Goal: Use online tool/utility: Utilize a website feature to perform a specific function

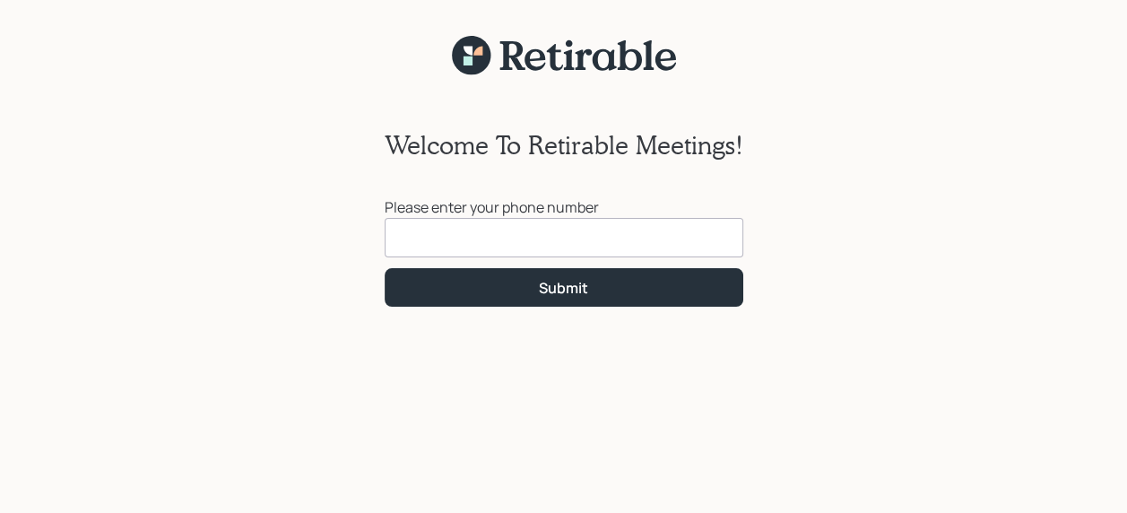
click at [414, 244] on input at bounding box center [564, 237] width 359 height 39
type input "[PHONE_NUMBER]"
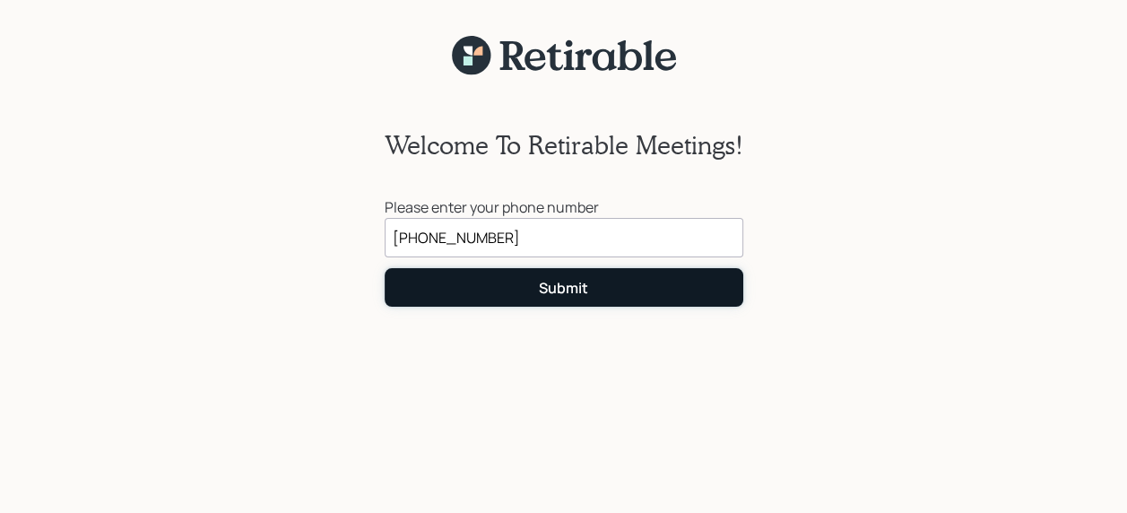
click at [428, 281] on button "Submit" at bounding box center [564, 287] width 359 height 39
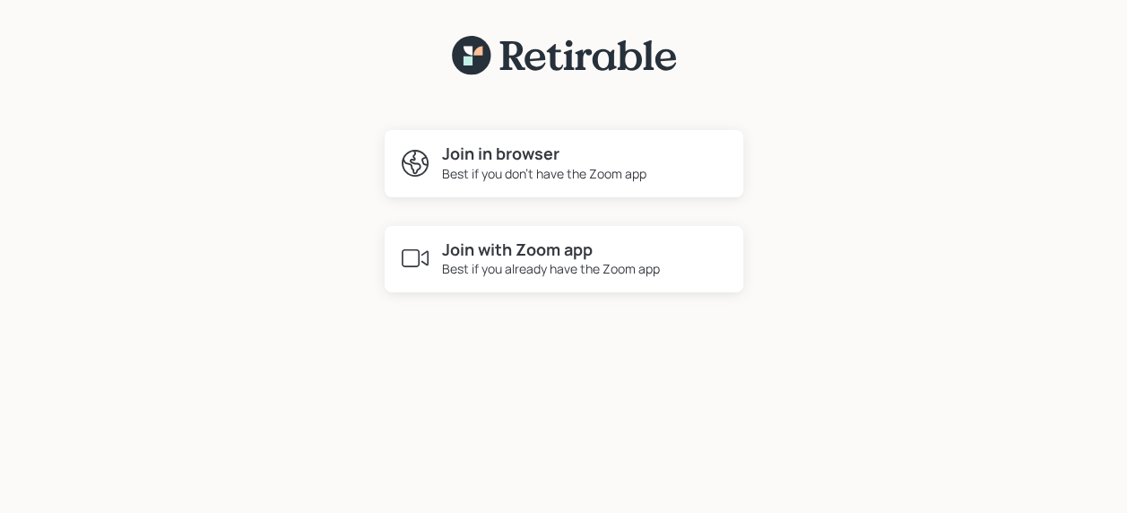
click at [421, 167] on icon at bounding box center [415, 163] width 32 height 32
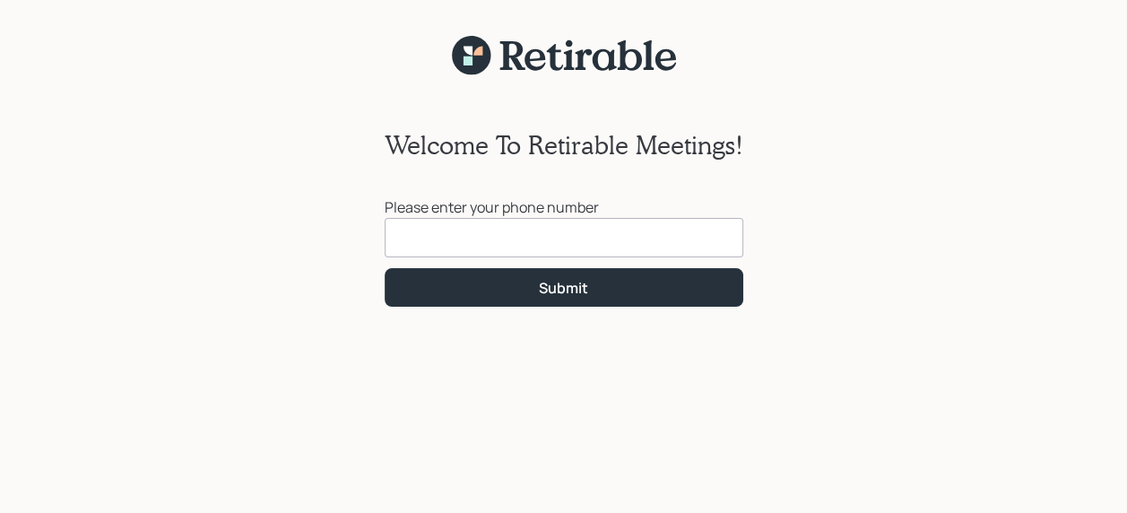
click at [449, 239] on input at bounding box center [564, 237] width 359 height 39
type input "[PHONE_NUMBER]"
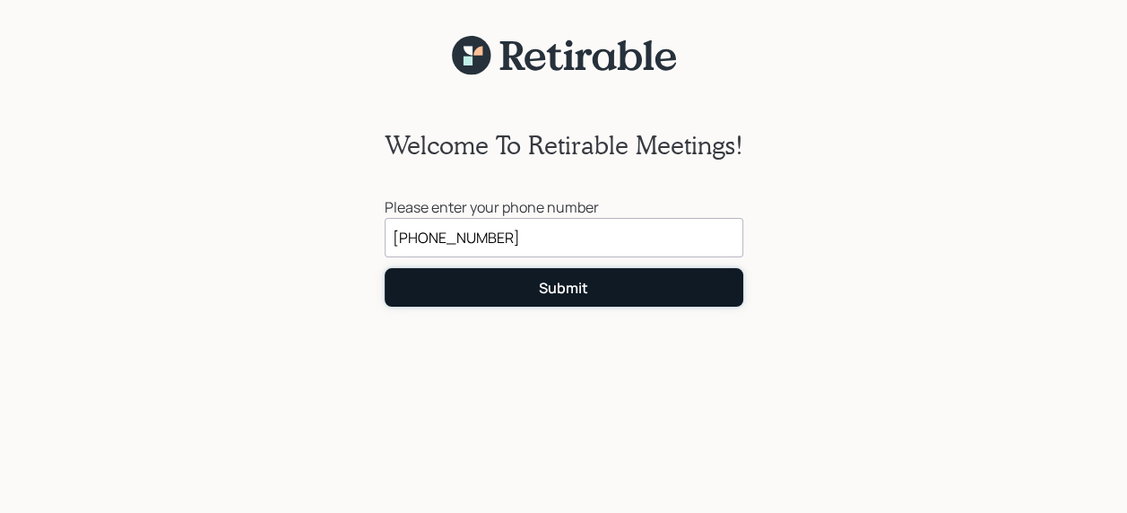
click at [490, 285] on button "Submit" at bounding box center [564, 287] width 359 height 39
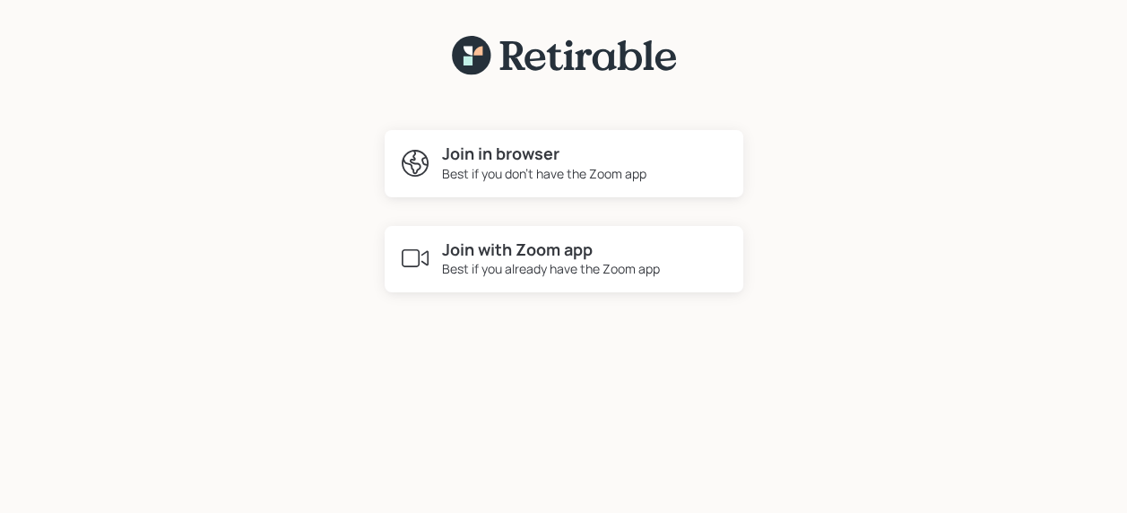
click at [473, 174] on div "Best if you don't have the Zoom app" at bounding box center [544, 173] width 204 height 19
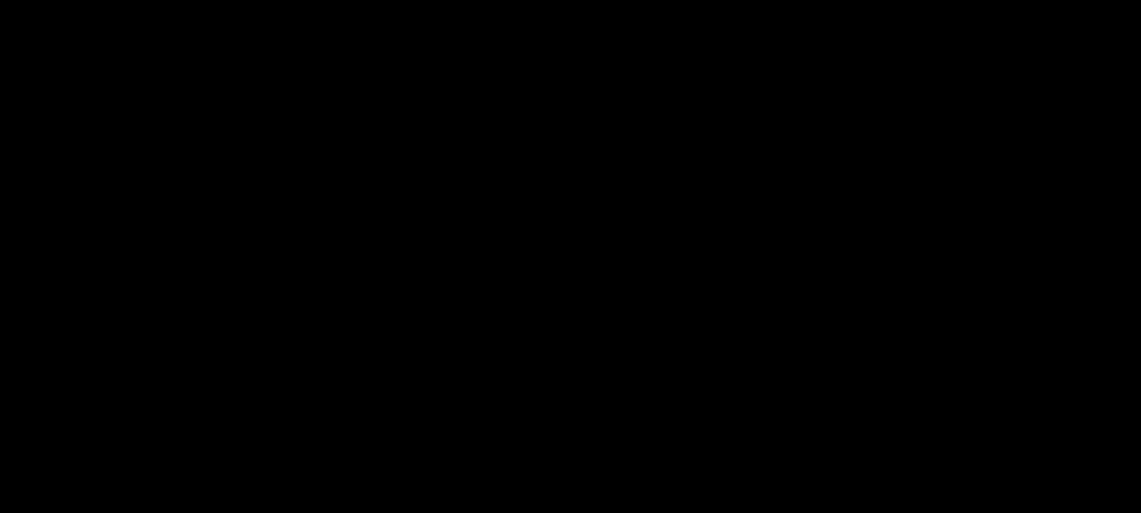
click at [422, 164] on div at bounding box center [570, 256] width 1141 height 513
click at [345, 70] on div at bounding box center [570, 256] width 1141 height 513
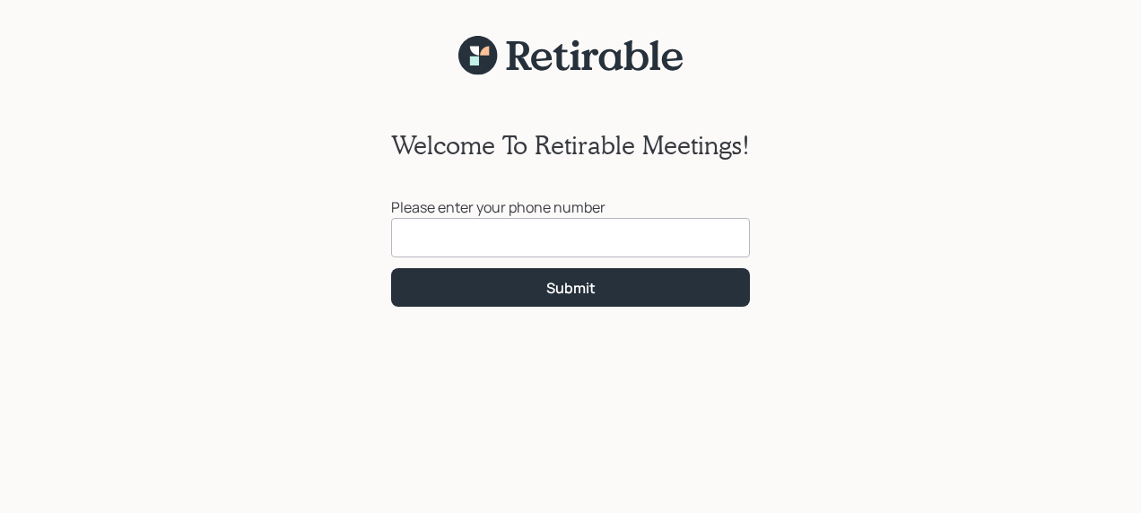
click at [427, 238] on input at bounding box center [570, 237] width 359 height 39
type input "[PHONE_NUMBER]"
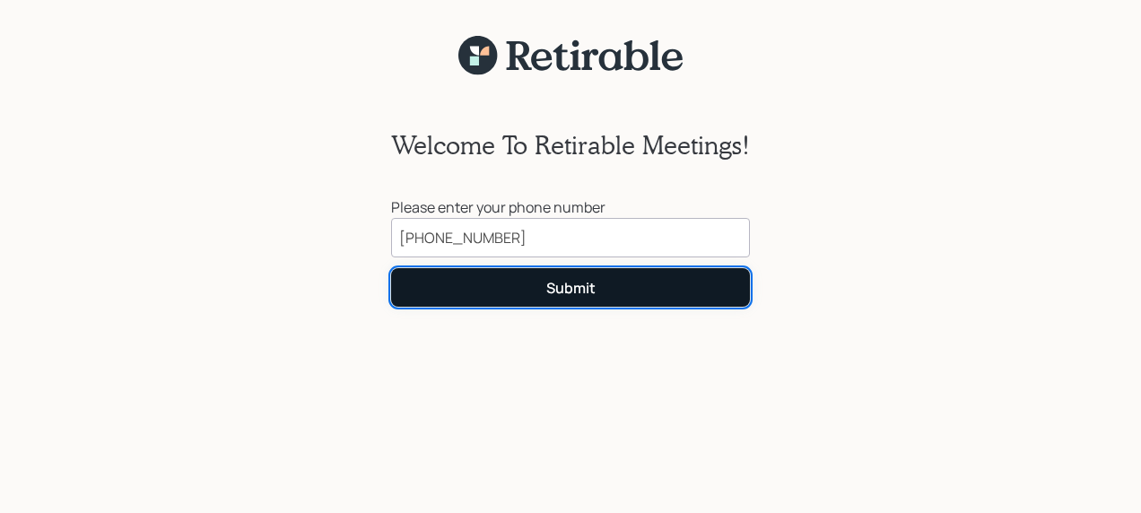
click at [501, 298] on button "Submit" at bounding box center [570, 287] width 359 height 39
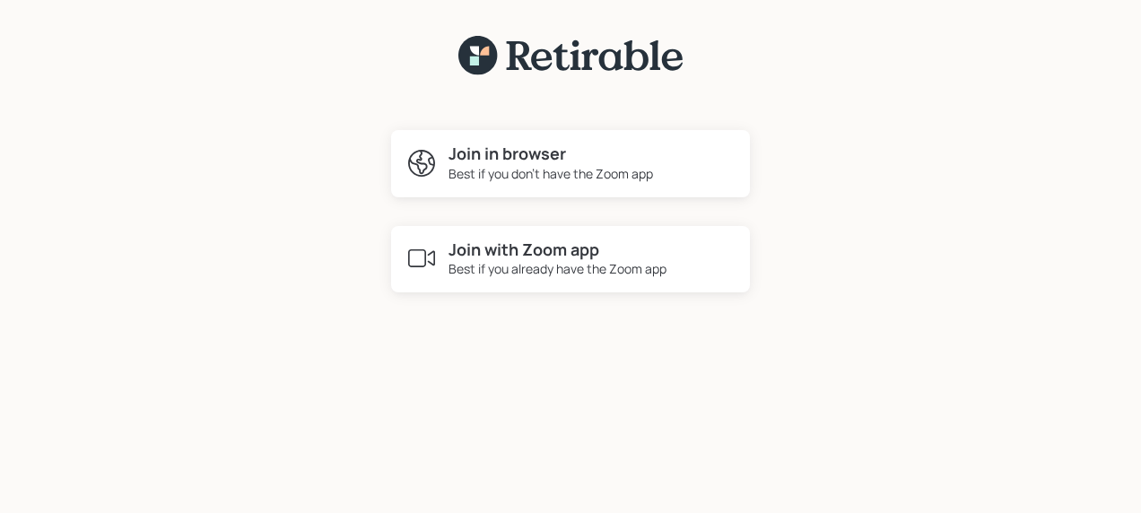
click at [500, 168] on div "Best if you don't have the Zoom app" at bounding box center [550, 173] width 204 height 19
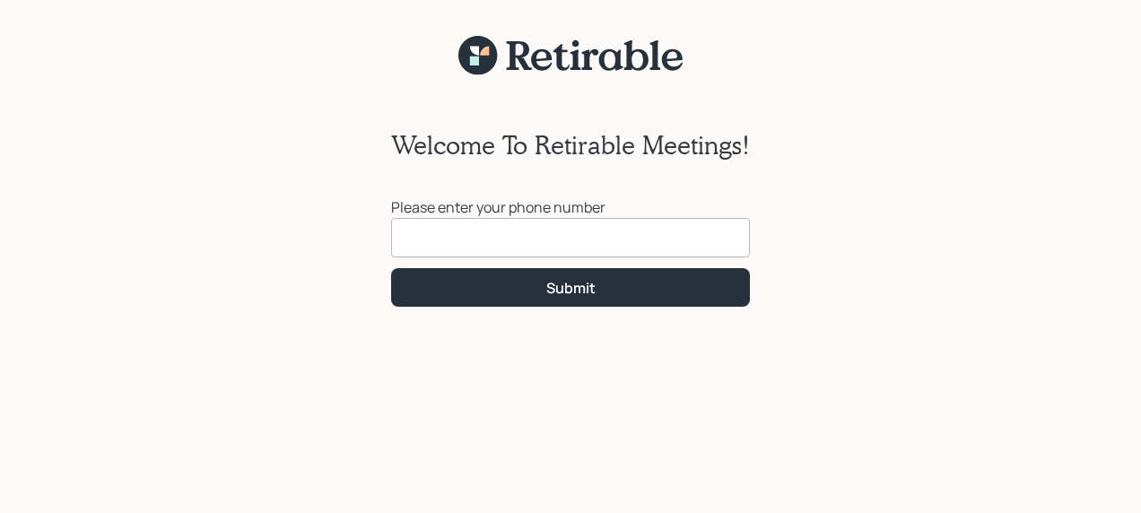
click at [124, 348] on div "Welcome To Retirable Meetings! Please enter your phone number Submit" at bounding box center [570, 305] width 1141 height 459
